Goal: Find specific page/section: Find specific page/section

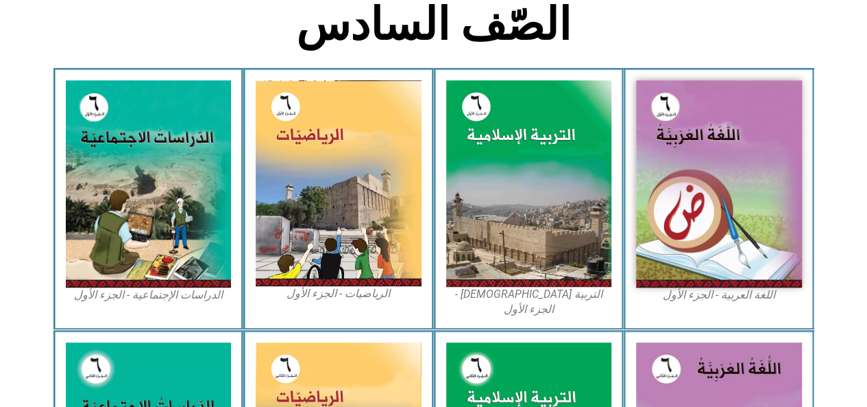
scroll to position [363, 0]
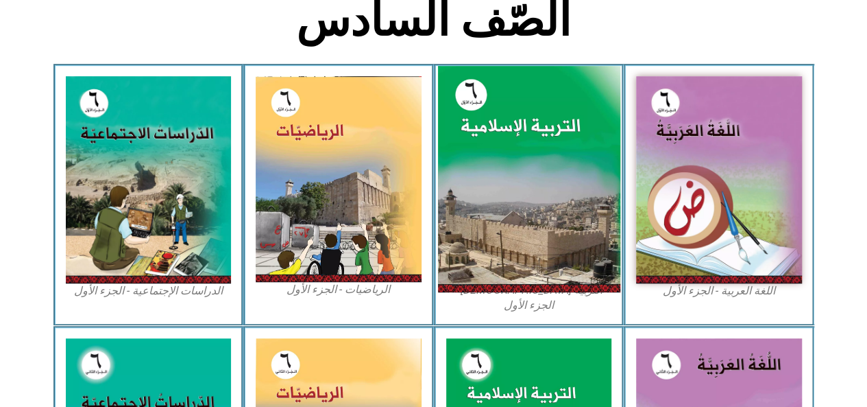
click at [527, 162] on img at bounding box center [528, 179] width 182 height 227
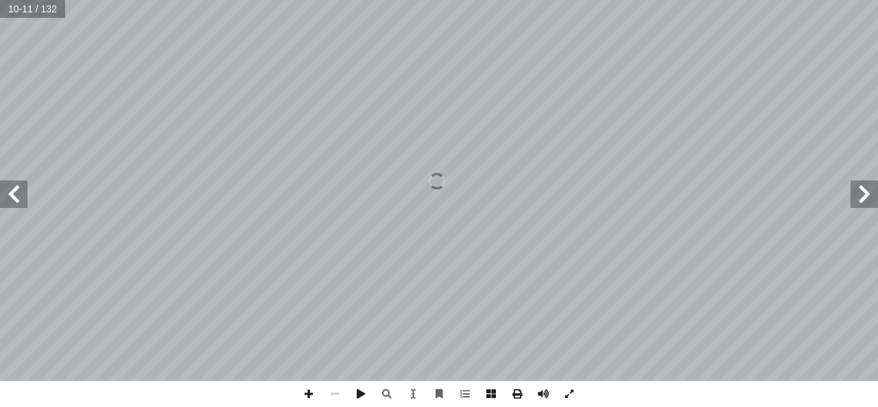
click at [11, 191] on span at bounding box center [13, 193] width 27 height 27
